Goal: Transaction & Acquisition: Purchase product/service

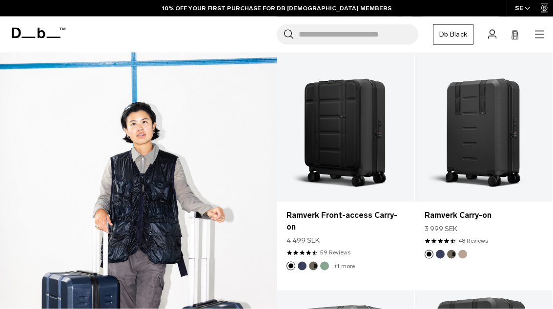
scroll to position [692, 0]
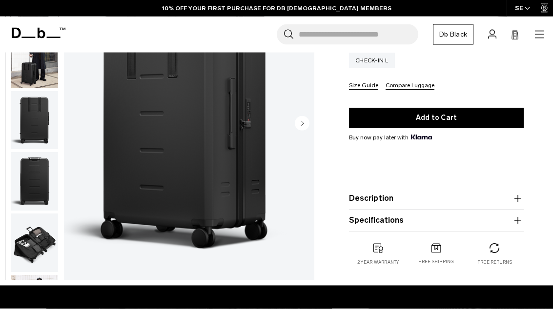
scroll to position [215, 0]
click at [513, 223] on icon "button" at bounding box center [518, 221] width 12 height 12
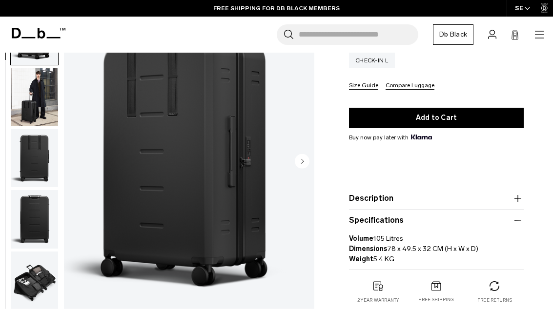
scroll to position [142, 0]
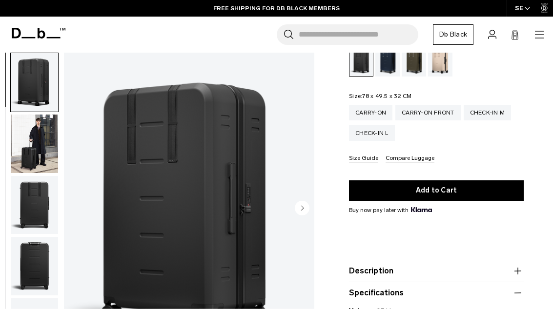
click at [41, 150] on img "button" at bounding box center [34, 144] width 47 height 59
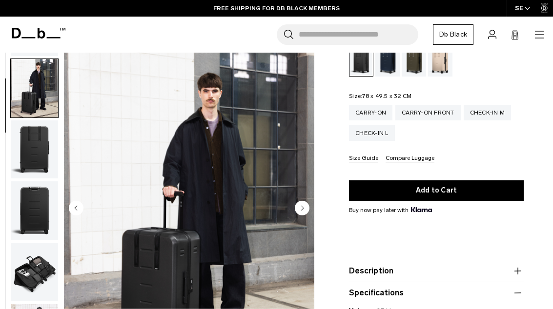
scroll to position [62, 0]
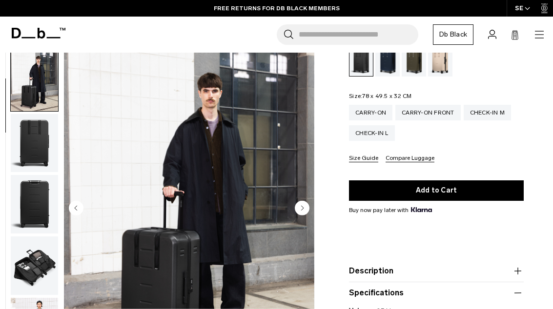
click at [309, 206] on circle "Next slide" at bounding box center [302, 208] width 15 height 15
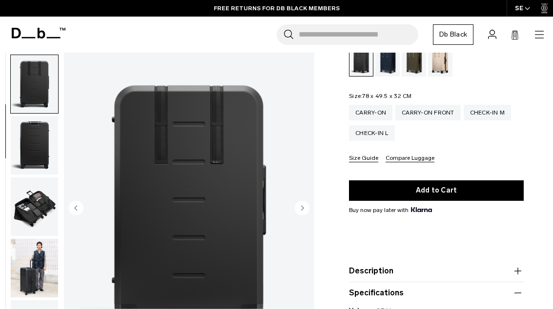
scroll to position [124, 0]
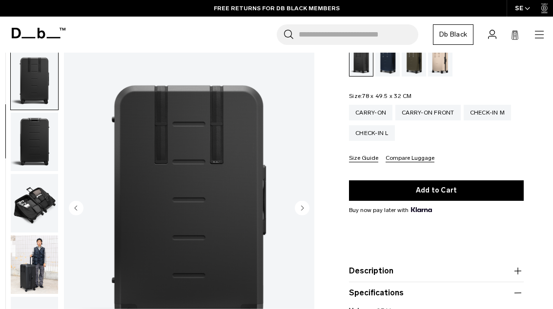
click at [305, 206] on circle "Next slide" at bounding box center [302, 208] width 15 height 15
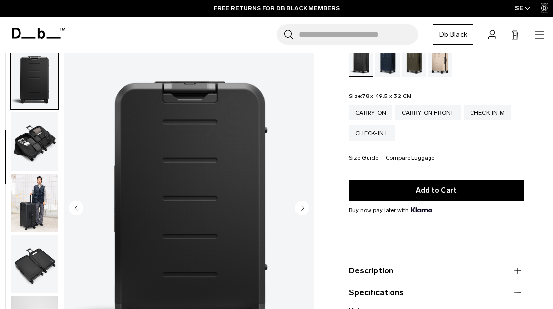
click at [303, 206] on circle "Next slide" at bounding box center [302, 208] width 15 height 15
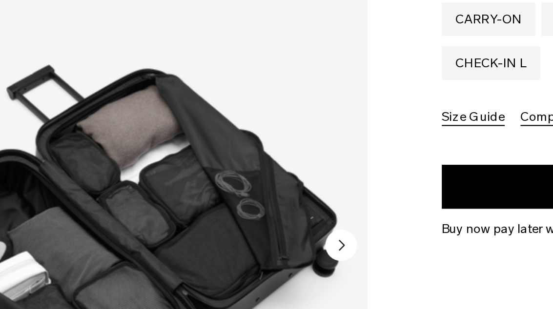
scroll to position [180, 0]
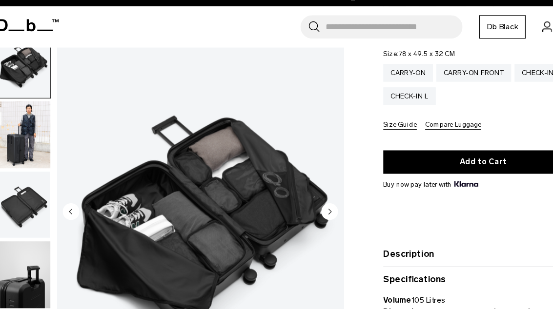
click at [295, 188] on circle "Next slide" at bounding box center [302, 195] width 15 height 15
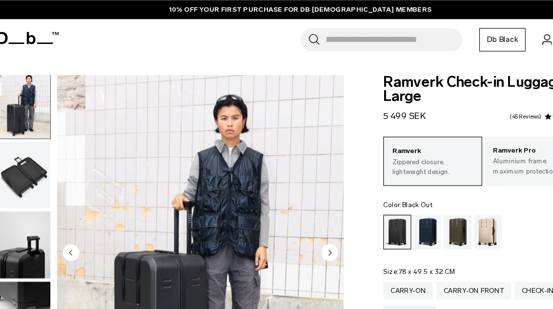
scroll to position [0, 0]
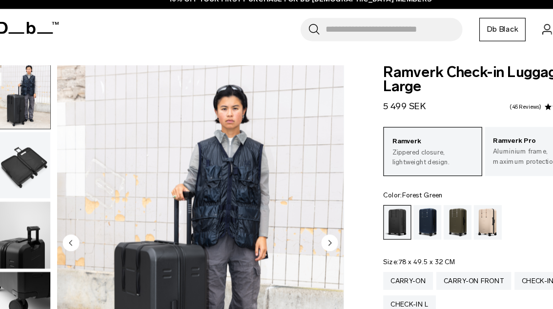
click at [403, 188] on div "Forest Green" at bounding box center [414, 203] width 25 height 30
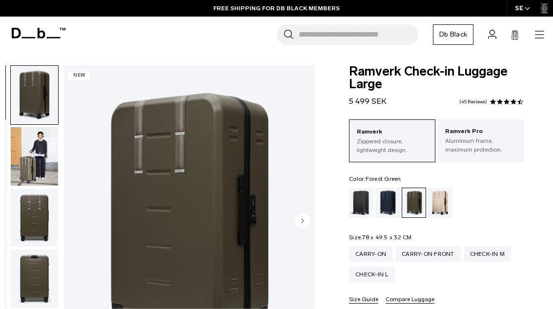
click at [476, 309] on div at bounding box center [276, 309] width 553 height 0
click at [516, 309] on div at bounding box center [276, 309] width 553 height 0
click at [312, 148] on img "1 / 11" at bounding box center [189, 221] width 250 height 313
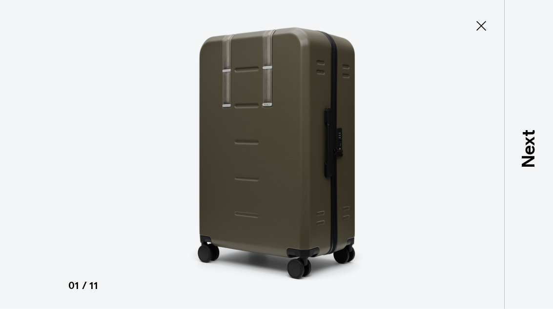
click at [354, 23] on img at bounding box center [276, 154] width 439 height 309
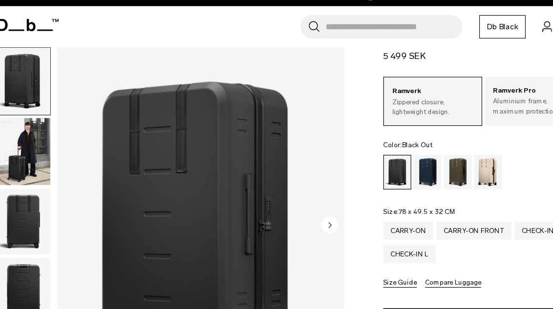
scroll to position [84, 0]
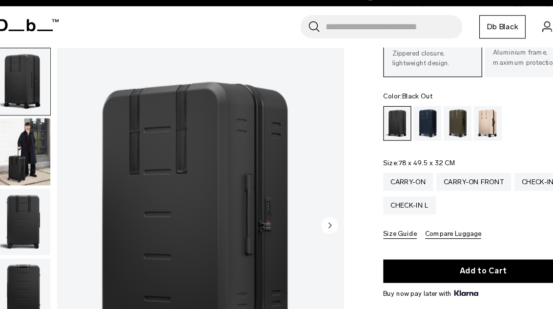
click at [427, 238] on button "Add to Cart" at bounding box center [436, 248] width 175 height 21
